Goal: Transaction & Acquisition: Purchase product/service

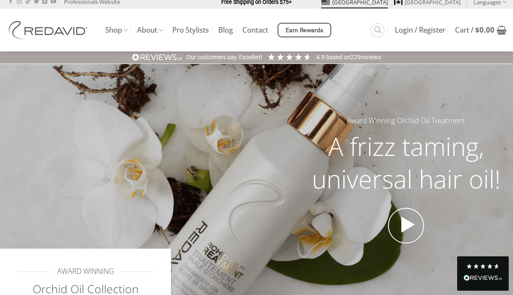
click at [117, 33] on link "Shop" at bounding box center [116, 30] width 22 height 17
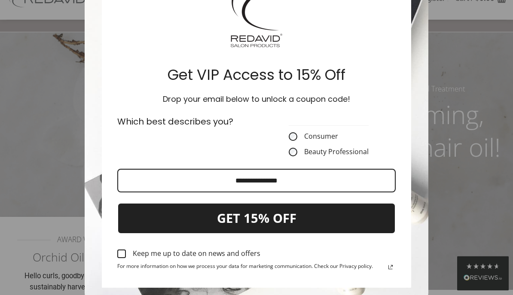
scroll to position [83, 0]
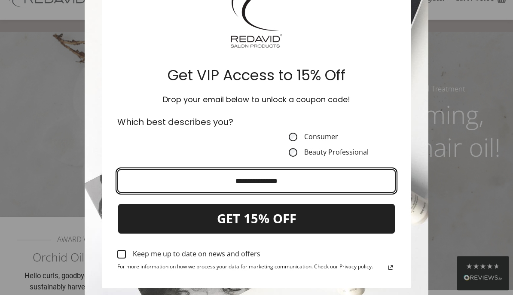
click at [310, 183] on input "Email field" at bounding box center [256, 182] width 278 height 24
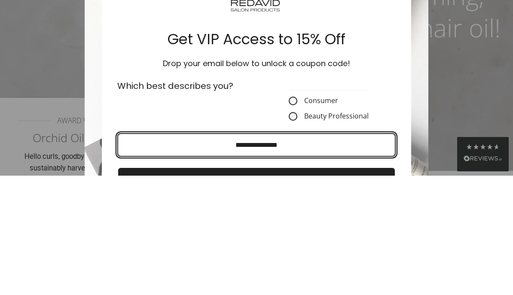
scroll to position [0, 0]
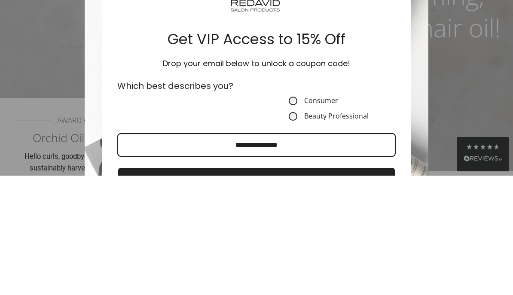
click at [471, 72] on div "Marketing offer form" at bounding box center [256, 147] width 513 height 295
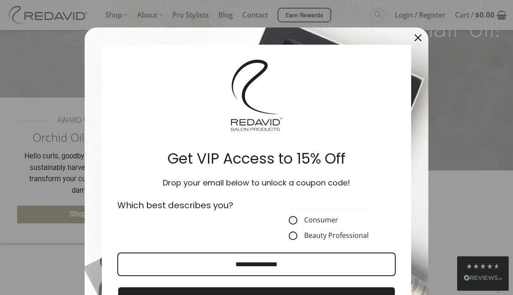
click at [470, 72] on div "Marketing offer form" at bounding box center [256, 147] width 513 height 295
click at [46, 59] on div "Marketing offer form" at bounding box center [256, 147] width 513 height 295
click at [420, 40] on icon "close icon" at bounding box center [418, 37] width 7 height 7
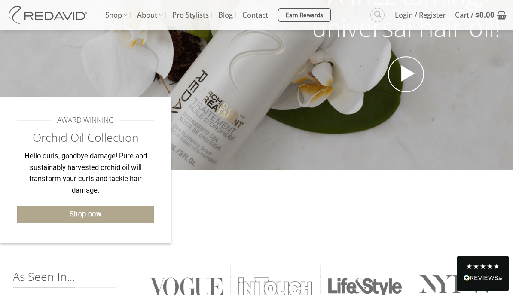
click at [134, 216] on link "Shop now" at bounding box center [85, 215] width 137 height 18
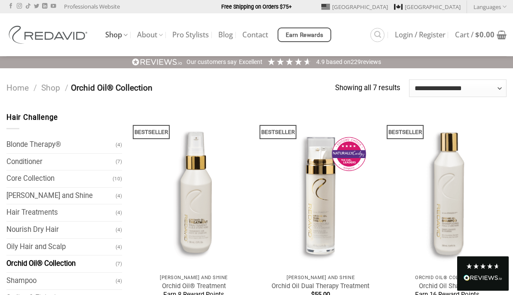
click at [48, 86] on link "Shop" at bounding box center [50, 88] width 19 height 10
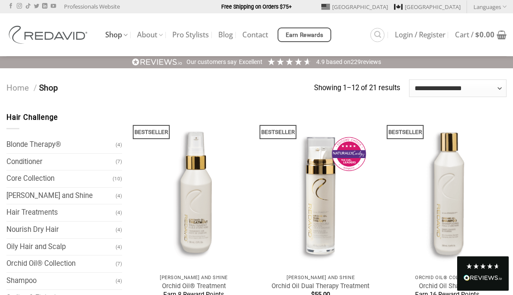
scroll to position [7, 0]
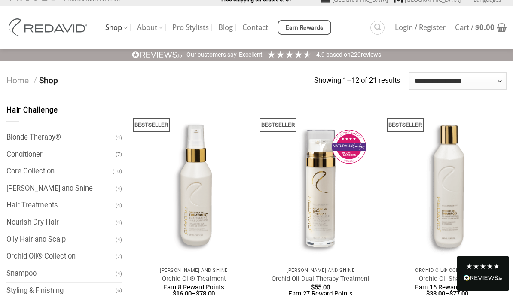
click at [376, 31] on icon "Search" at bounding box center [377, 27] width 7 height 8
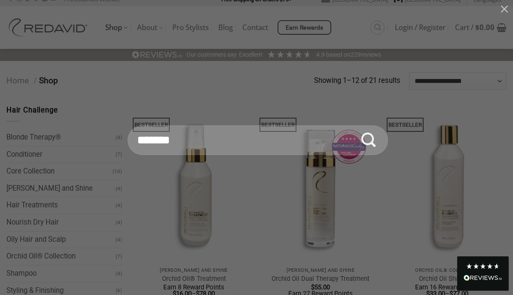
scroll to position [0, 0]
click at [212, 149] on input "Search for:" at bounding box center [258, 140] width 260 height 30
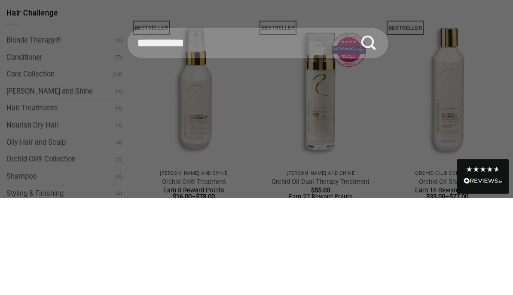
type input "**********"
click at [369, 125] on button "Submit" at bounding box center [369, 140] width 30 height 30
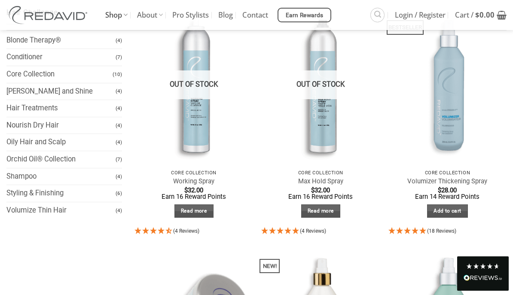
scroll to position [101, 0]
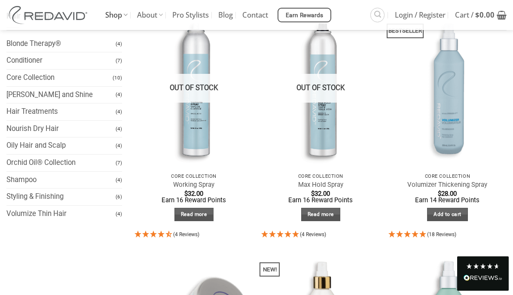
click at [200, 124] on img at bounding box center [194, 90] width 130 height 174
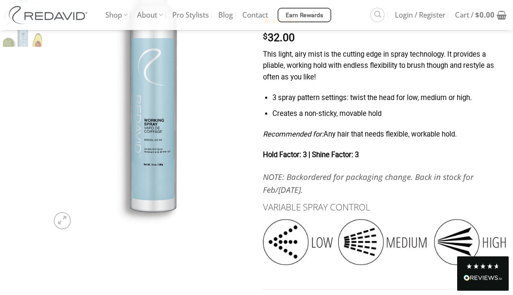
scroll to position [125, 0]
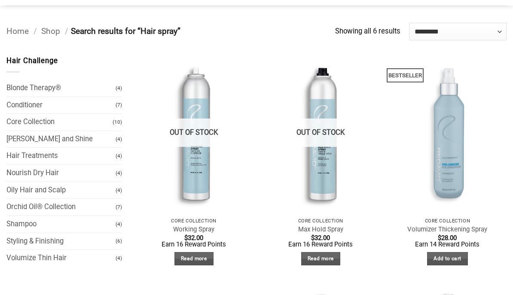
scroll to position [51, 0]
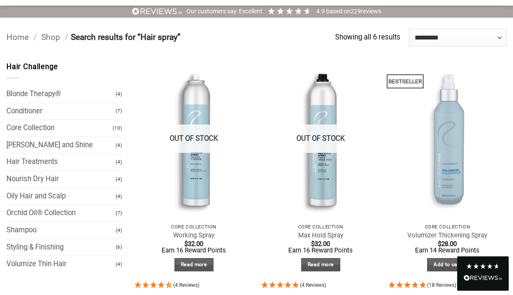
click at [327, 189] on img at bounding box center [321, 140] width 130 height 174
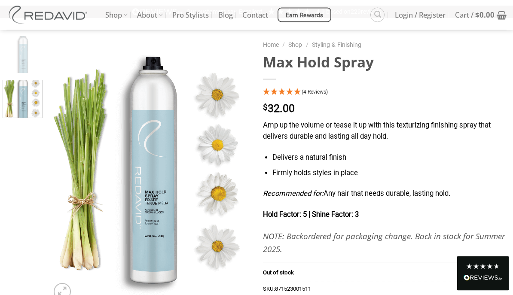
scroll to position [45, 0]
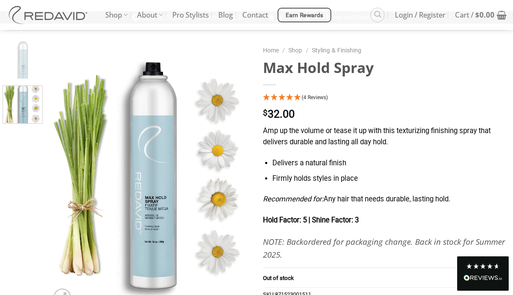
click at [316, 98] on span "(4 Reviews)" at bounding box center [315, 98] width 26 height 6
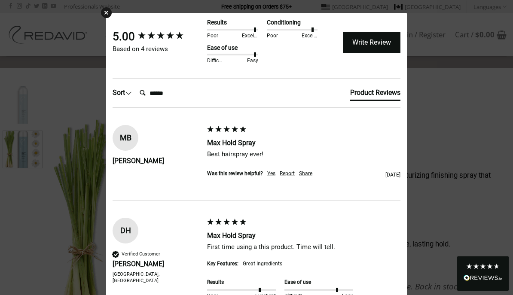
scroll to position [0, 0]
click at [117, 18] on div "5.00 Based on 4 reviews Results Poor Excellent Conditioning Poor Excellent Ease…" at bounding box center [256, 47] width 292 height 61
click at [107, 10] on div "×" at bounding box center [106, 12] width 11 height 11
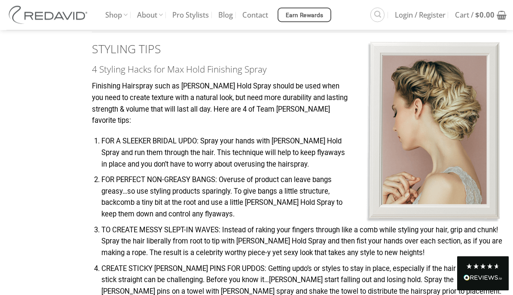
scroll to position [689, 0]
